Goal: Obtain resource: Download file/media

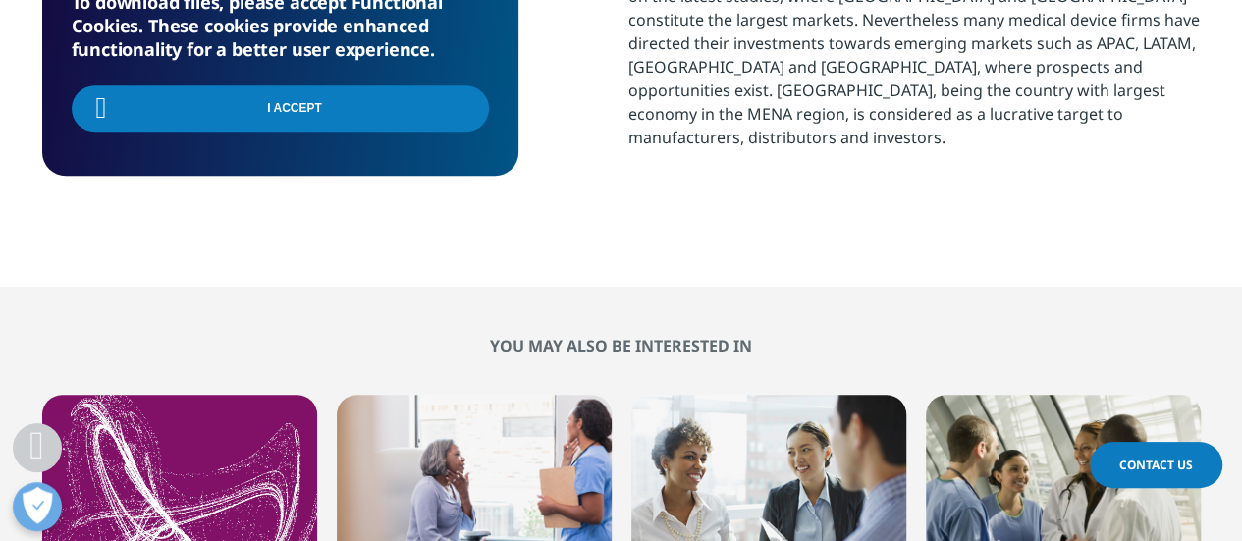
scroll to position [1309, 0]
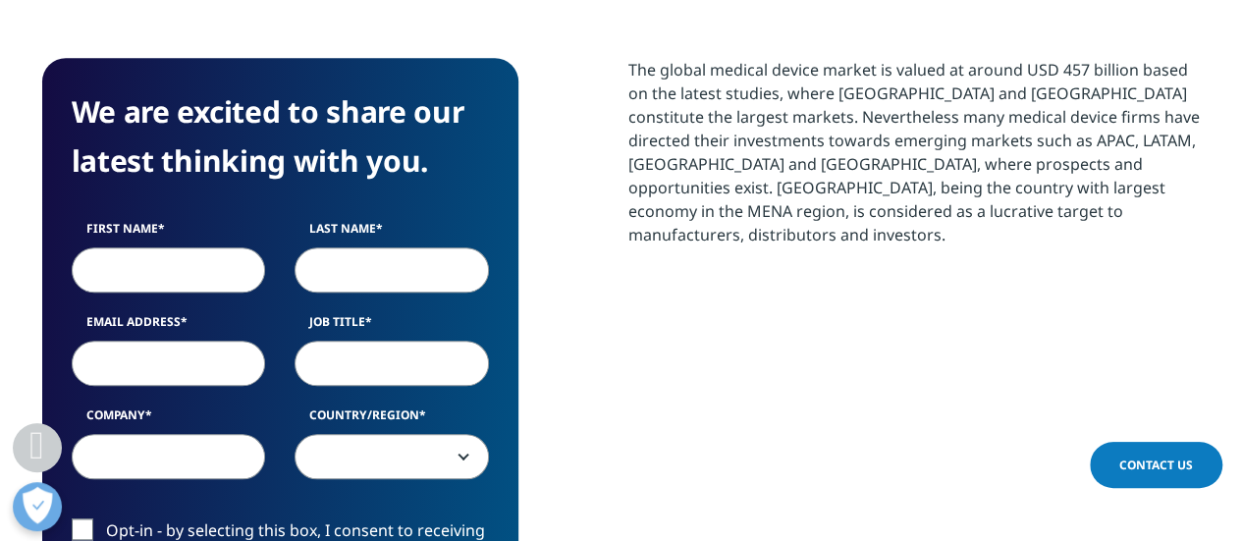
scroll to position [872, 0]
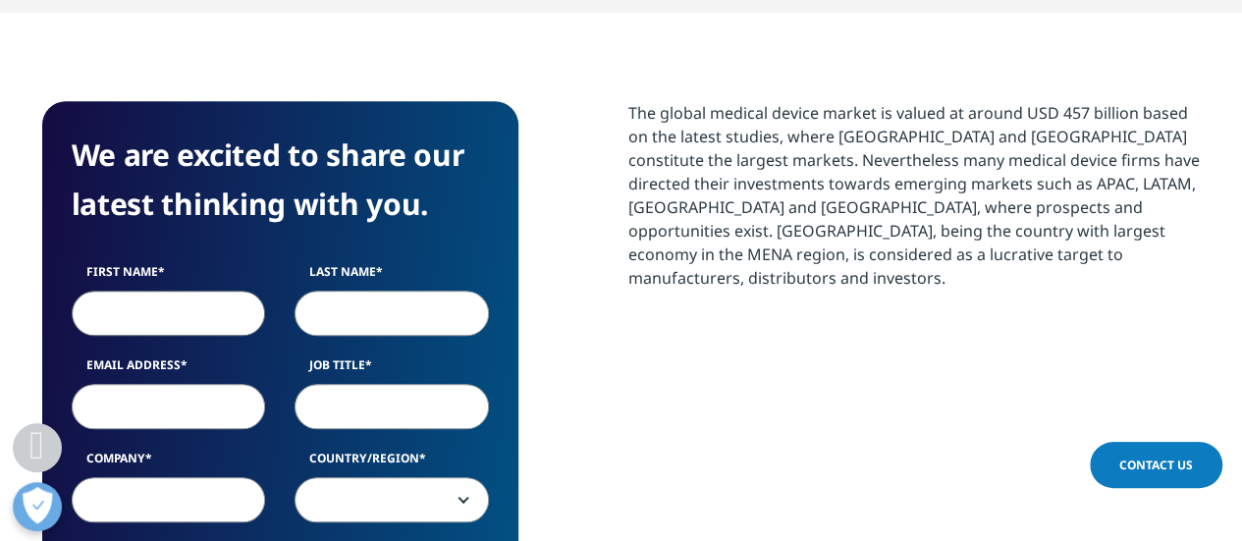
click at [234, 291] on input "First Name" at bounding box center [169, 313] width 194 height 45
click at [329, 291] on input "Last Name" at bounding box center [392, 313] width 194 height 45
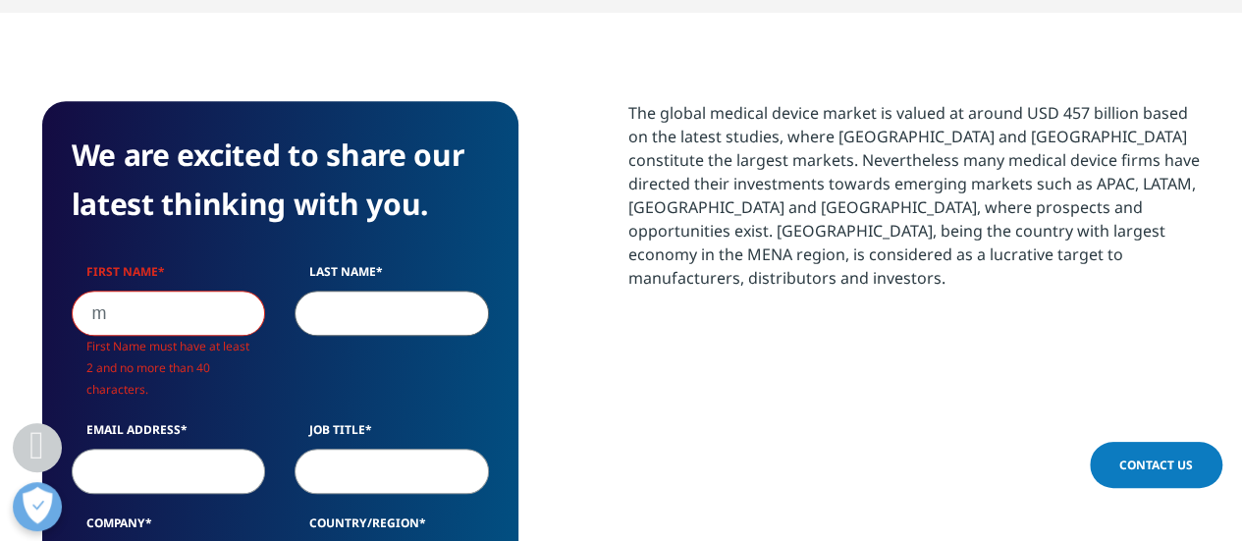
click at [216, 291] on input "m" at bounding box center [169, 313] width 194 height 45
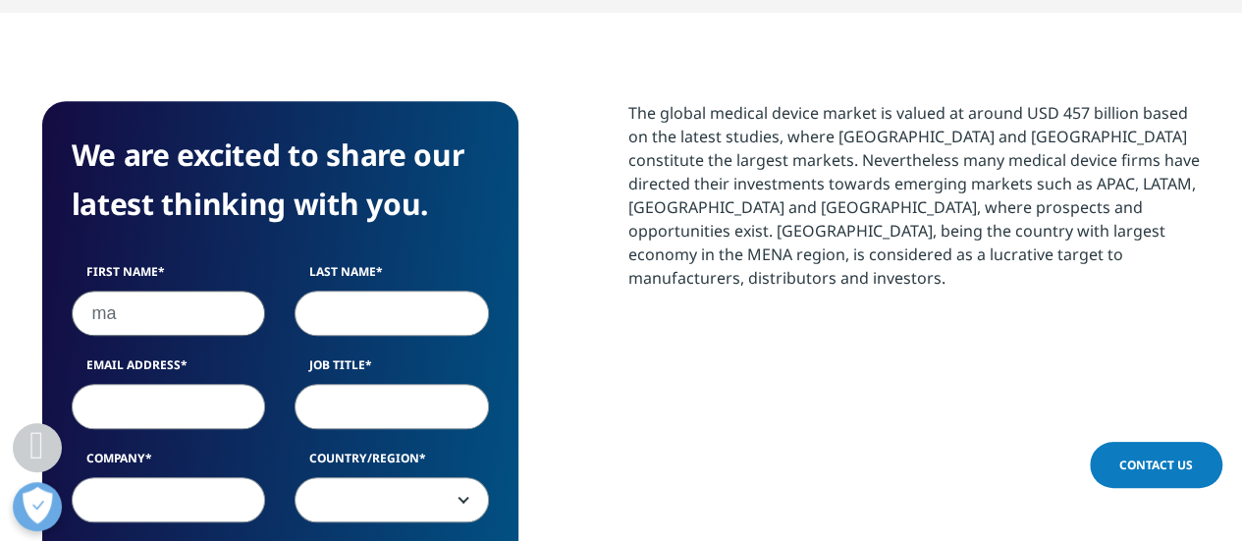
type input "ma"
click at [391, 291] on input "Last Name" at bounding box center [392, 313] width 194 height 45
type input "in"
click at [222, 384] on input "Email Address" at bounding box center [169, 406] width 194 height 45
type input "A@gmail.coom"
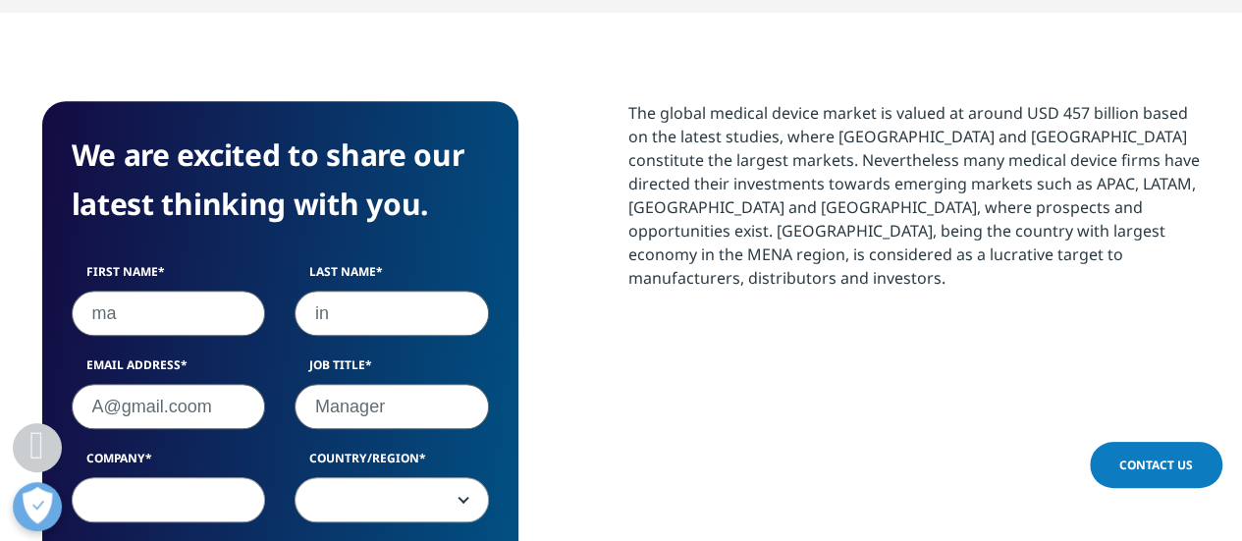
type input "Manager"
type input "ABS"
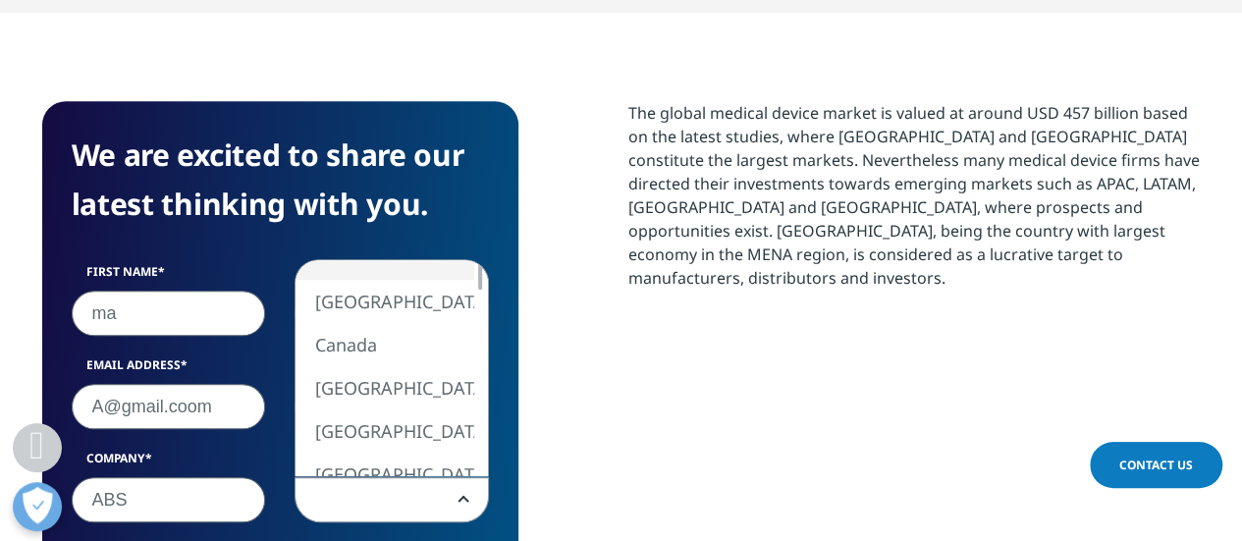
click at [385, 486] on span at bounding box center [392, 500] width 192 height 45
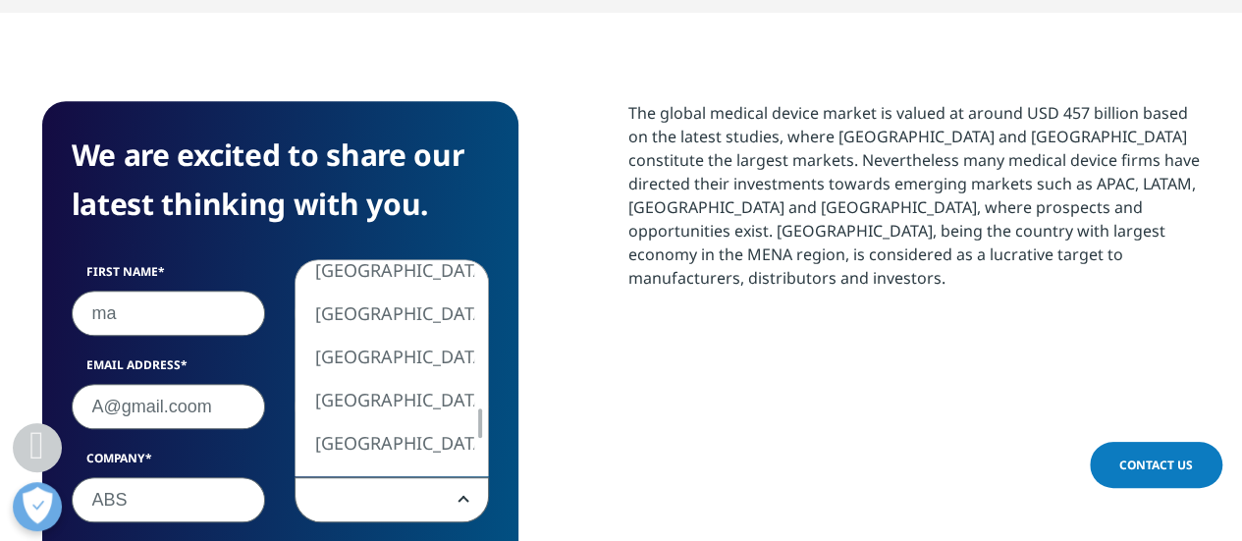
select select "[GEOGRAPHIC_DATA]"
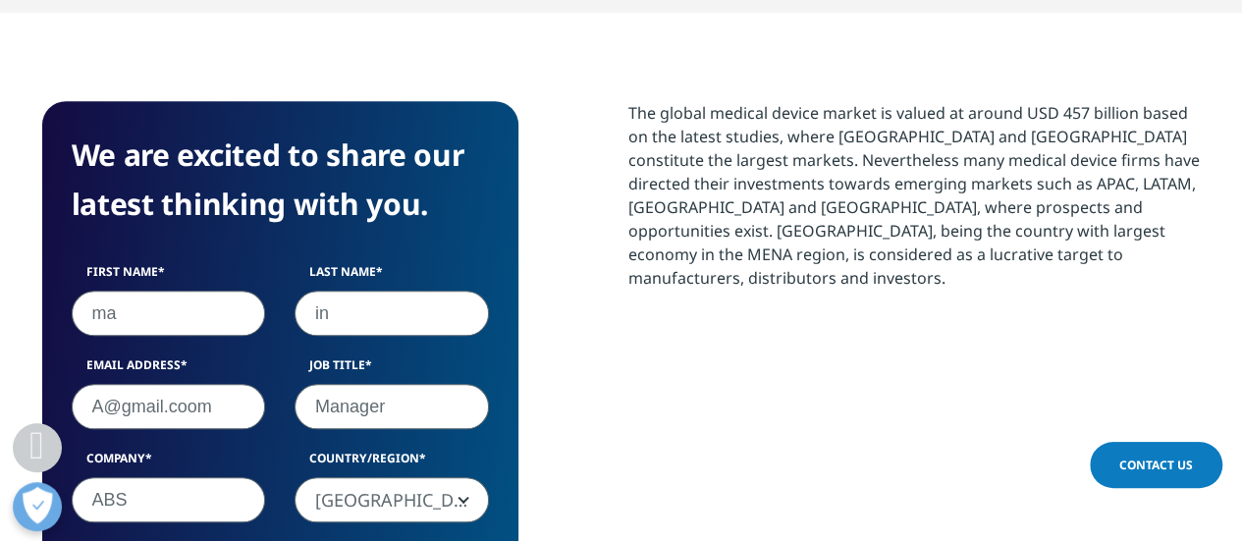
scroll to position [1035, 0]
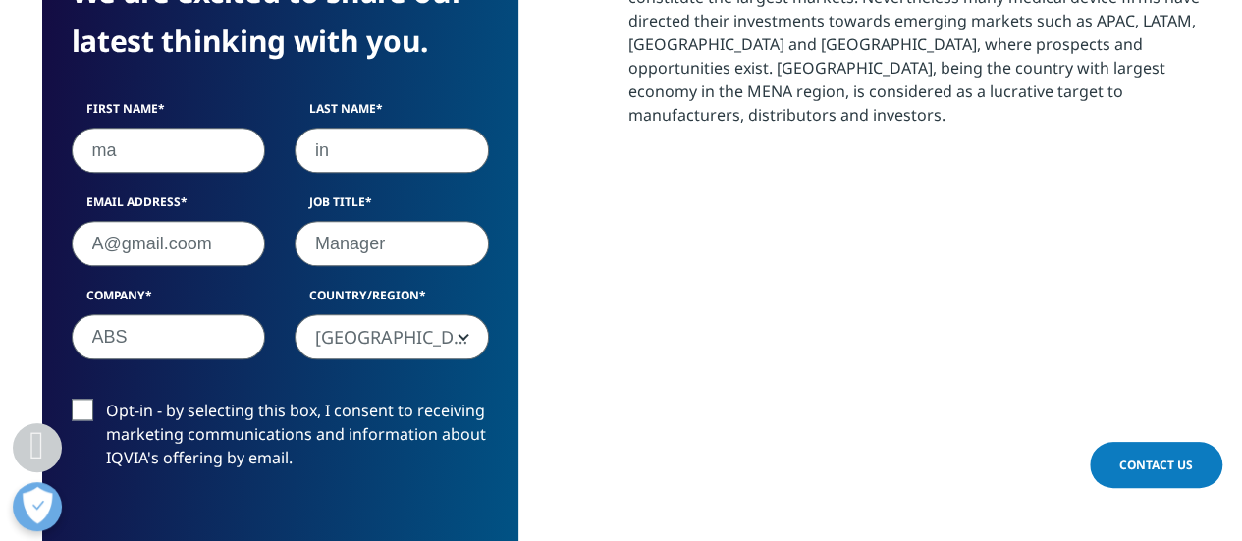
click at [88, 399] on label "Opt-in - by selecting this box, I consent to receiving marketing communications…" at bounding box center [280, 440] width 417 height 82
click at [106, 399] on input "Opt-in - by selecting this box, I consent to receiving marketing communications…" at bounding box center [106, 399] width 0 height 0
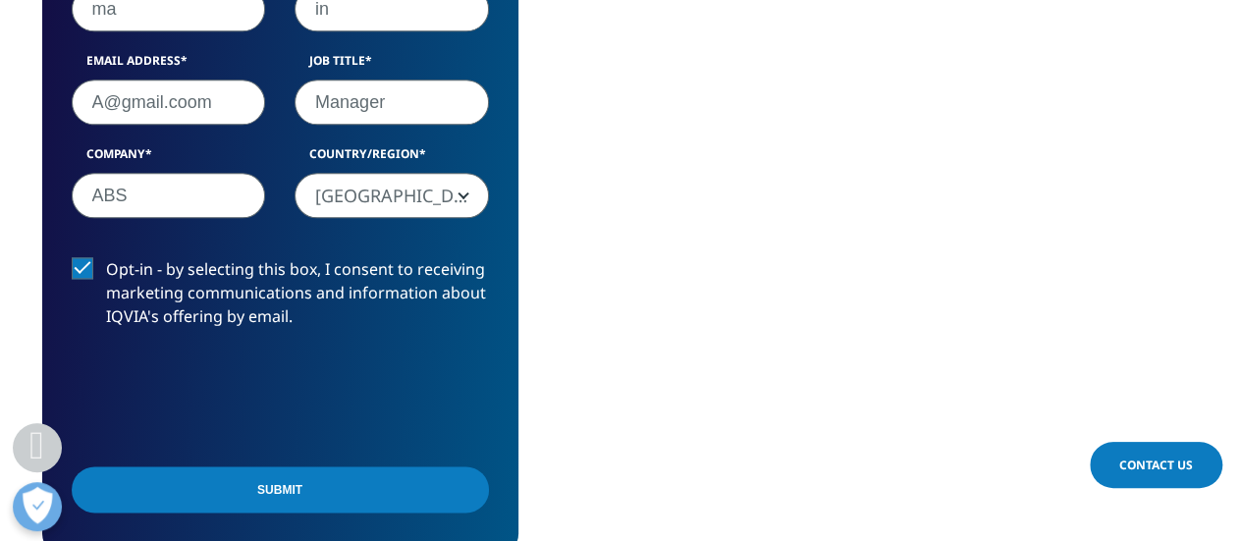
scroll to position [1199, 0]
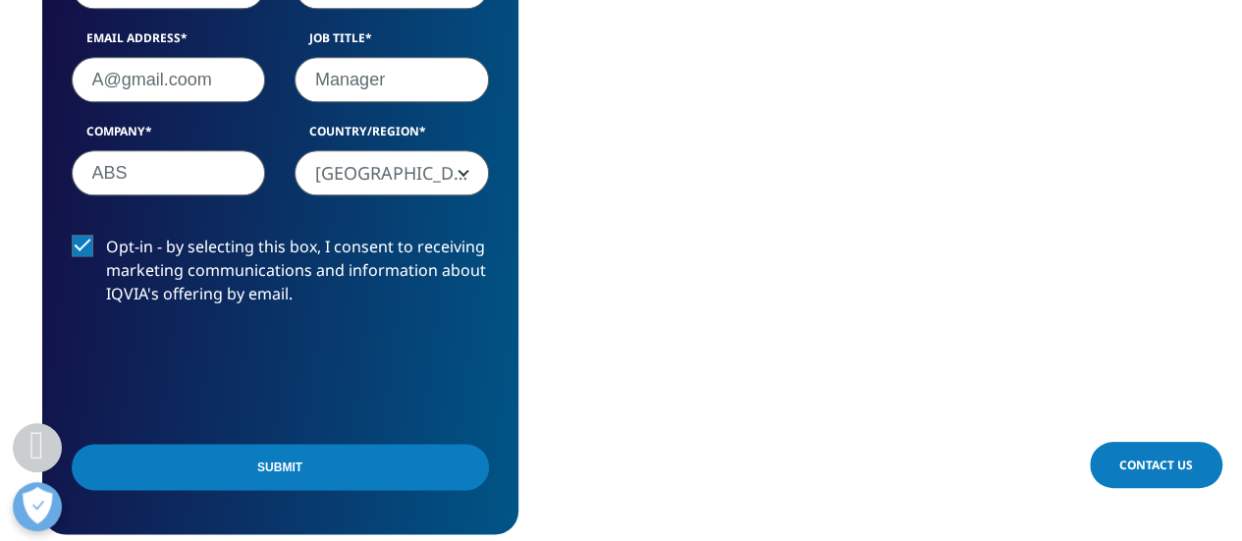
click at [339, 444] on input "Submit" at bounding box center [280, 467] width 417 height 46
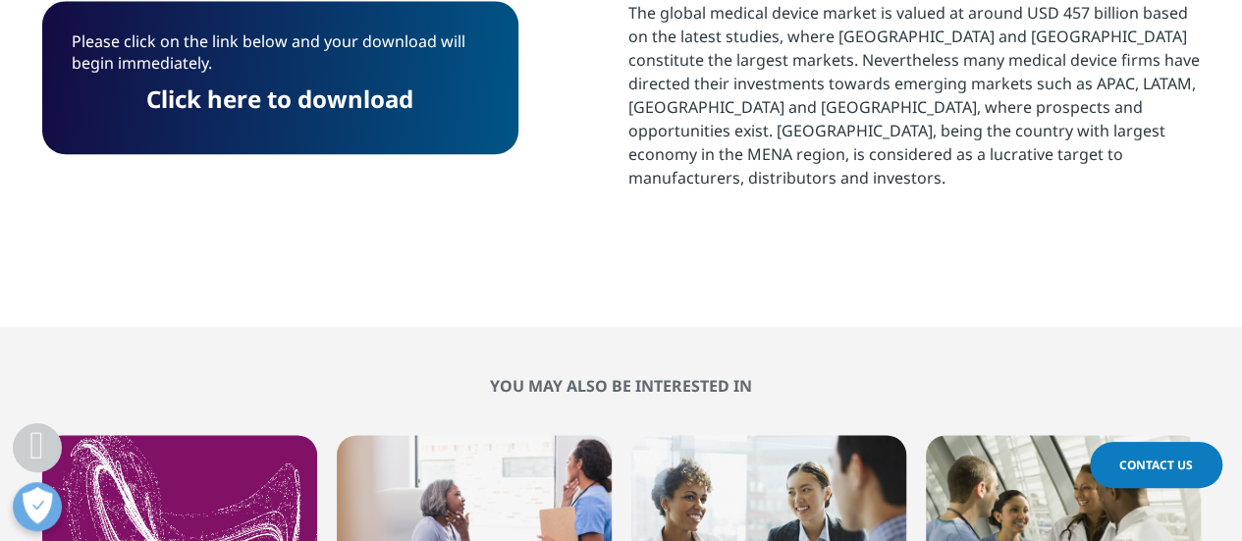
scroll to position [645, 0]
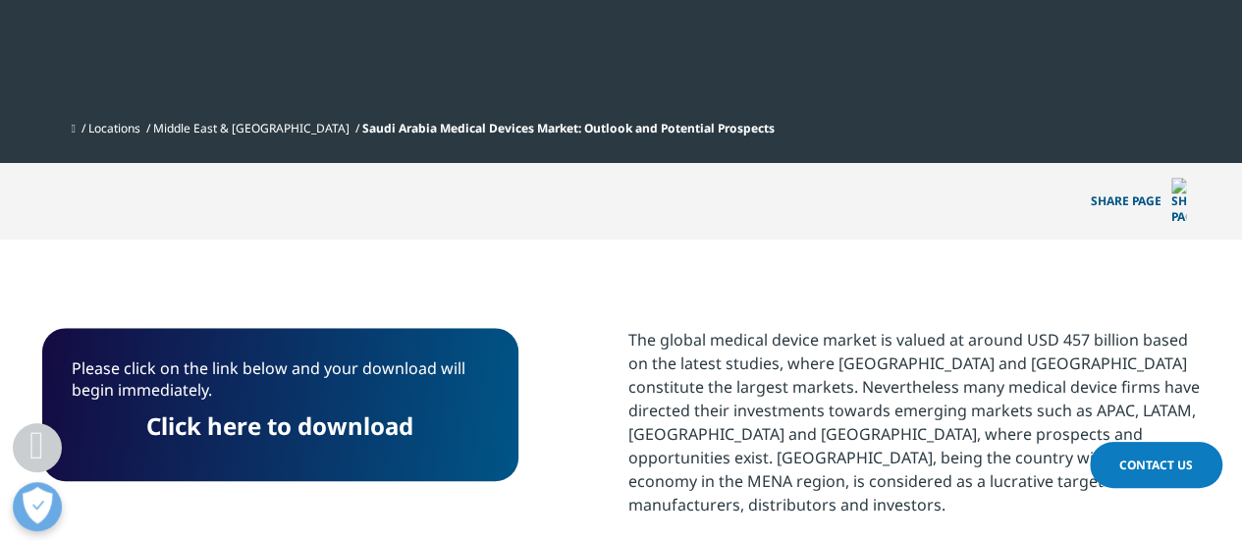
click at [347, 410] on link "Click here to download" at bounding box center [279, 426] width 267 height 32
